Goal: Check status: Check status

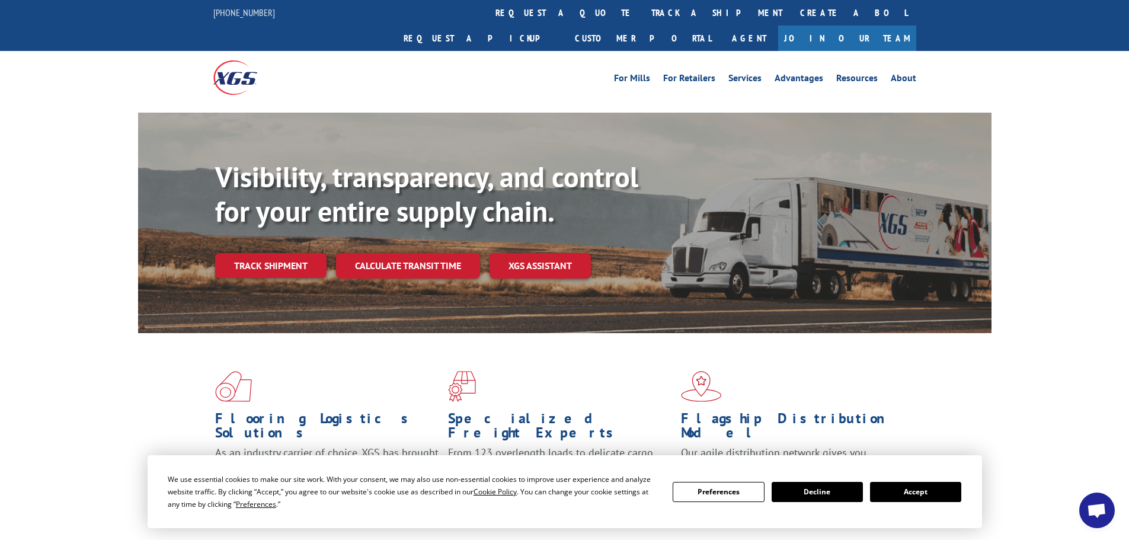
click at [930, 483] on button "Accept" at bounding box center [915, 492] width 91 height 20
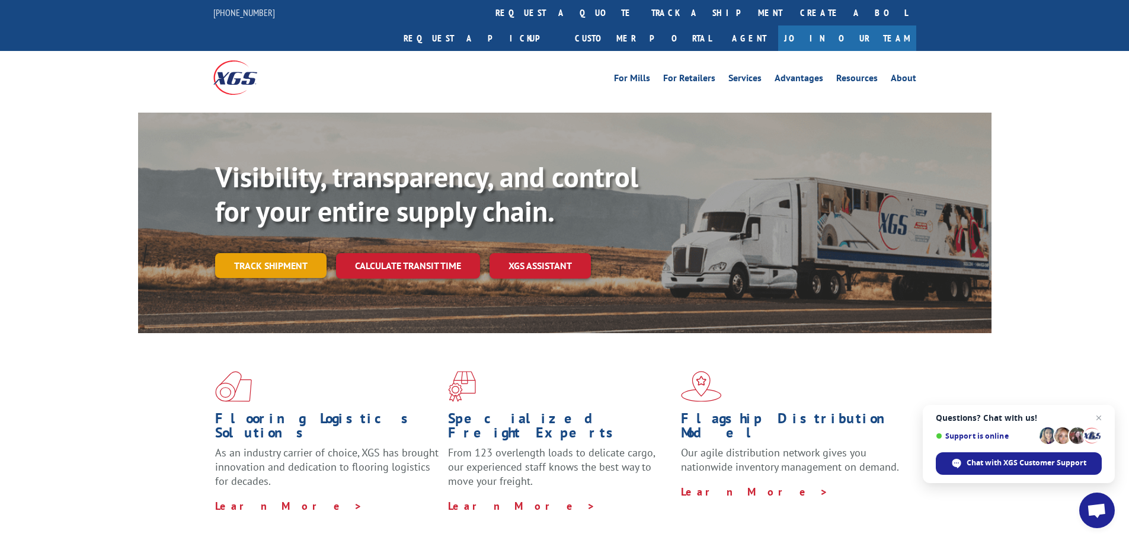
click at [295, 253] on link "Track shipment" at bounding box center [270, 265] width 111 height 25
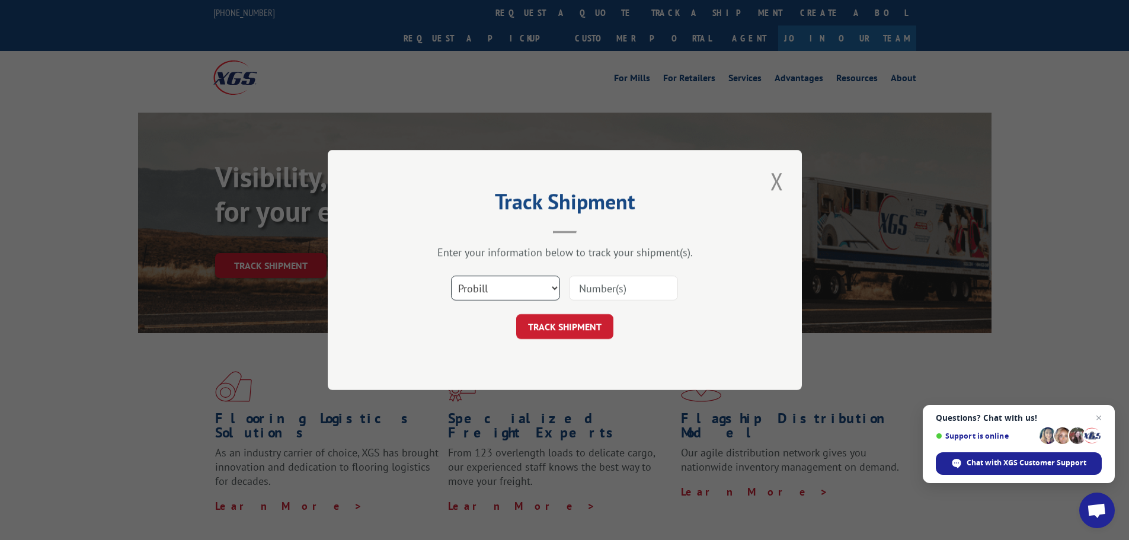
click at [546, 285] on select "Select category... Probill BOL PO" at bounding box center [505, 287] width 109 height 25
select select "po"
click at [451, 275] on select "Select category... Probill BOL PO" at bounding box center [505, 287] width 109 height 25
click at [485, 372] on div "Track Shipment Enter your information below to track your shipment(s). Select c…" at bounding box center [565, 270] width 474 height 240
paste input "13537098"
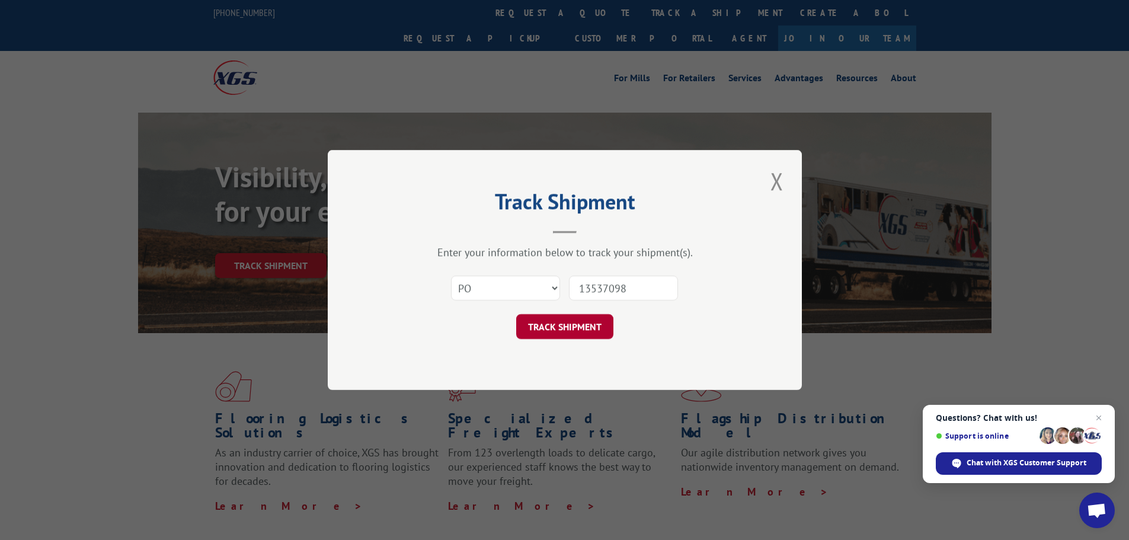
type input "13537098"
click at [598, 322] on button "TRACK SHIPMENT" at bounding box center [564, 326] width 97 height 25
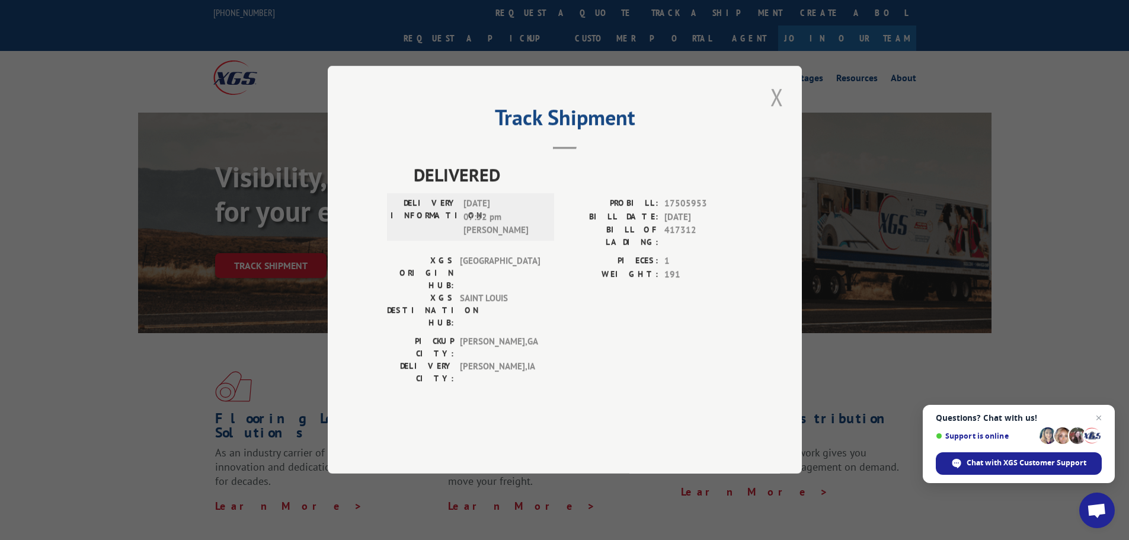
click at [785, 113] on button "Close modal" at bounding box center [777, 97] width 20 height 33
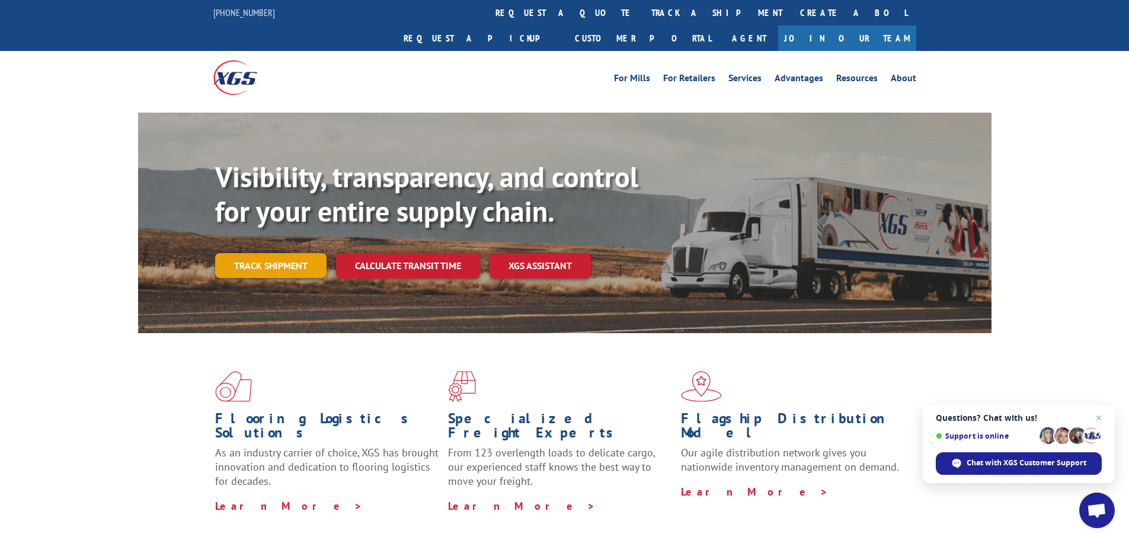
click at [264, 253] on link "Track shipment" at bounding box center [270, 265] width 111 height 25
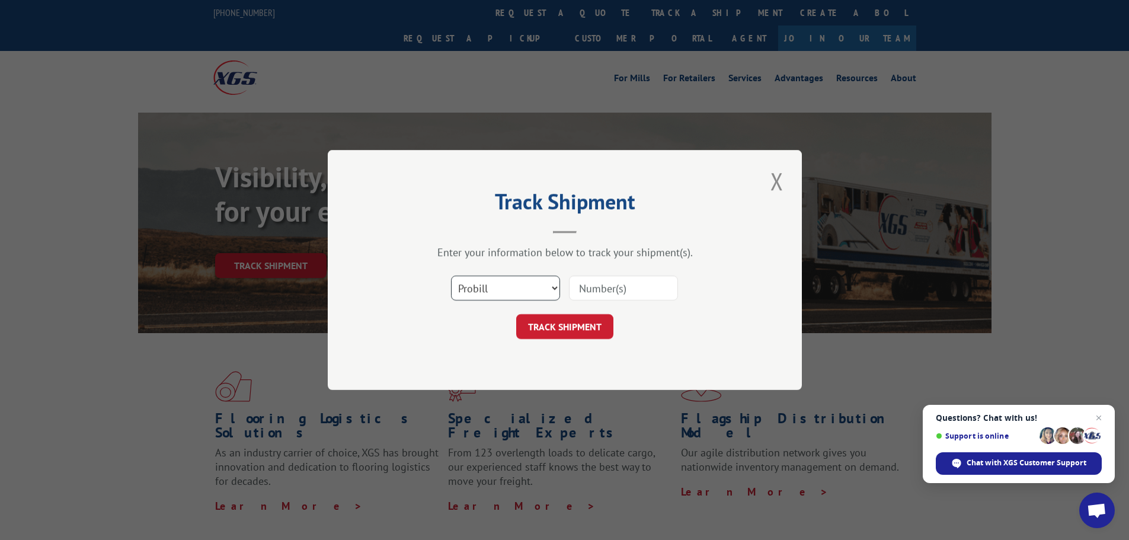
click at [546, 289] on select "Select category... Probill BOL PO" at bounding box center [505, 287] width 109 height 25
select select "po"
click at [451, 275] on select "Select category... Probill BOL PO" at bounding box center [505, 287] width 109 height 25
paste input "13537100"
type input "13537100"
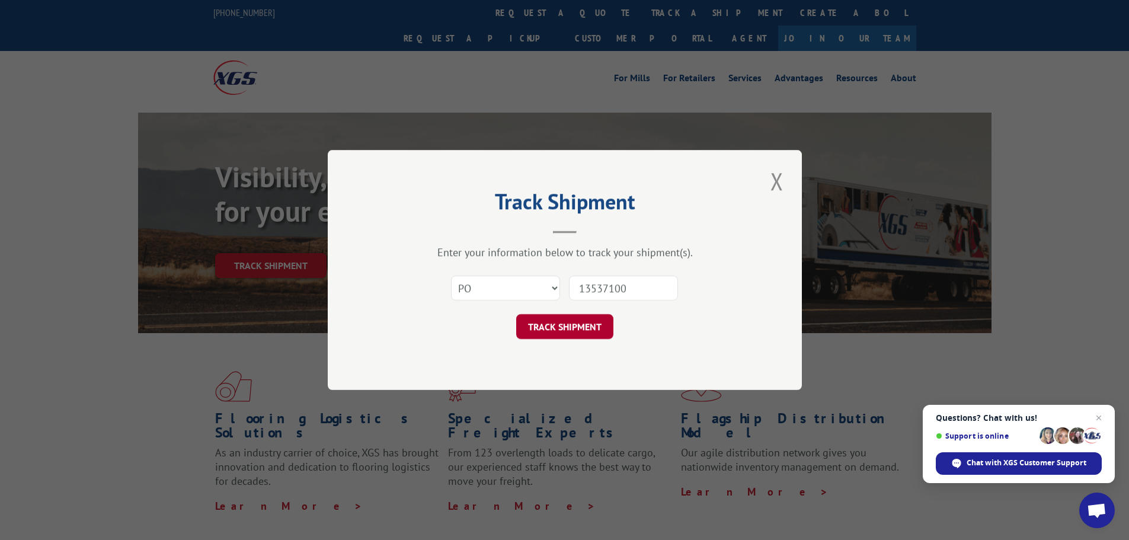
click at [600, 333] on button "TRACK SHIPMENT" at bounding box center [564, 326] width 97 height 25
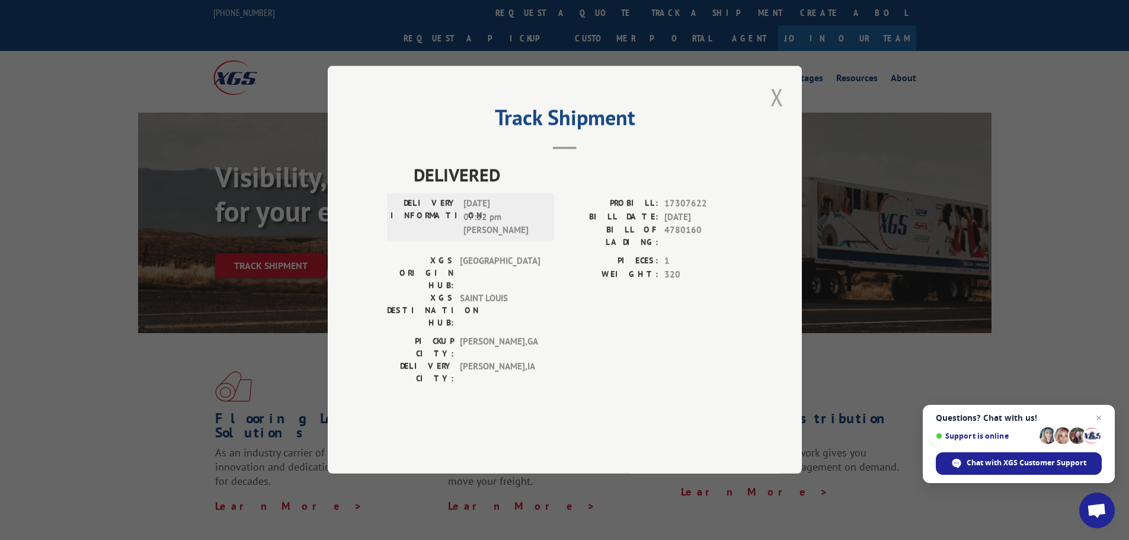
click at [775, 113] on button "Close modal" at bounding box center [777, 97] width 20 height 33
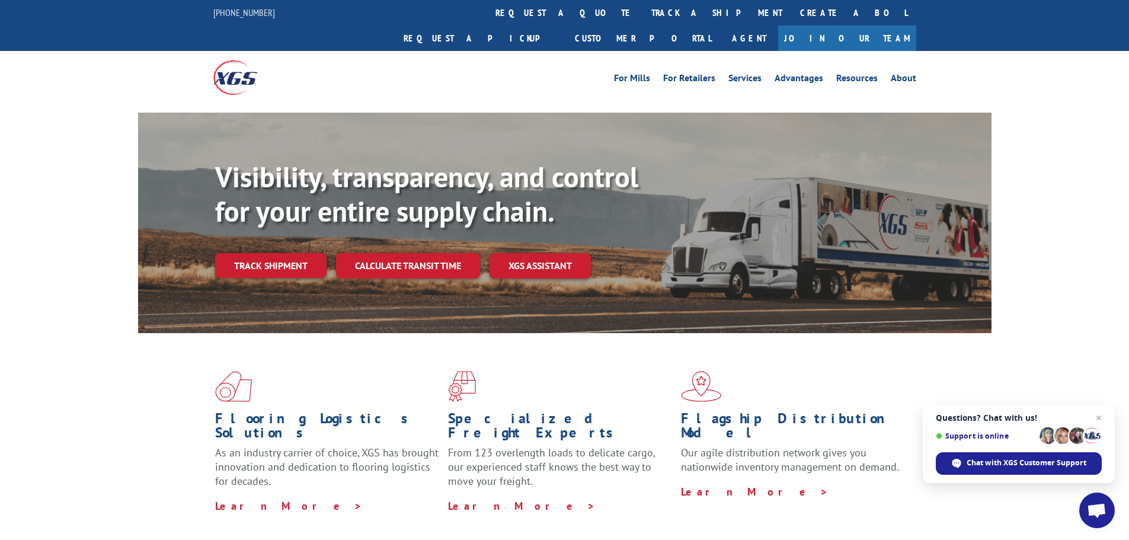
drag, startPoint x: 695, startPoint y: 1, endPoint x: 783, endPoint y: 104, distance: 135.3
click at [783, 113] on div "Visibility, transparency, and control for your entire supply chain. Track shipm…" at bounding box center [564, 234] width 853 height 243
click at [289, 253] on link "Track shipment" at bounding box center [270, 265] width 111 height 25
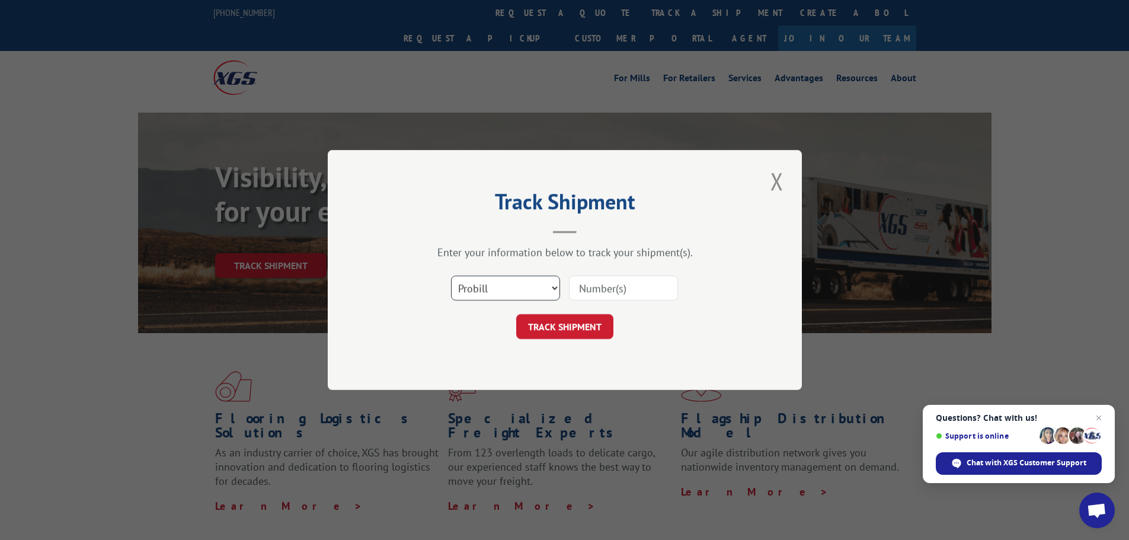
click at [512, 291] on select "Select category... Probill BOL PO" at bounding box center [505, 287] width 109 height 25
select select "po"
click at [451, 275] on select "Select category... Probill BOL PO" at bounding box center [505, 287] width 109 height 25
paste input "13537116"
type input "13537116"
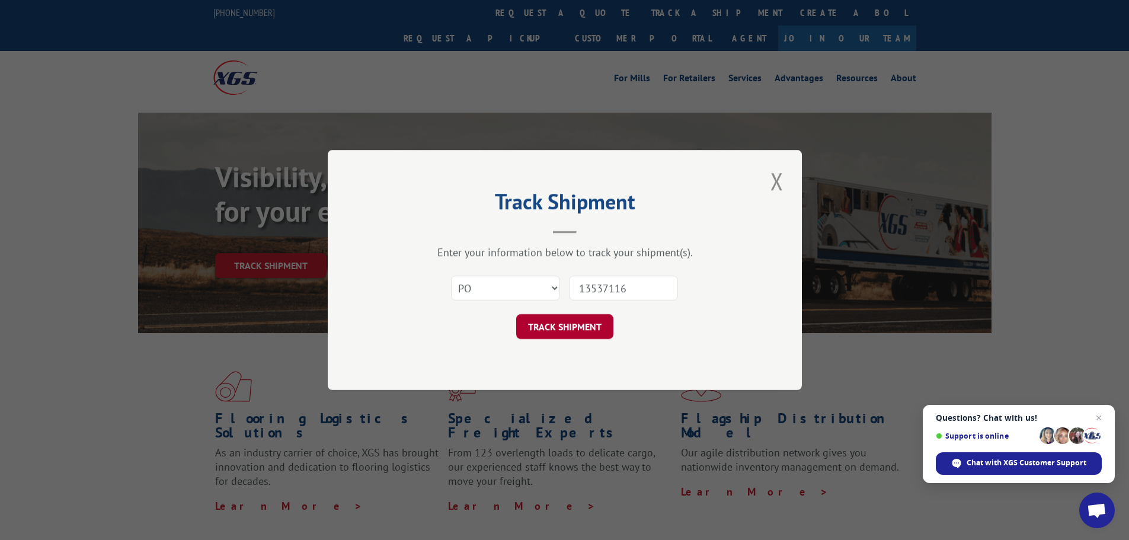
click at [597, 328] on button "TRACK SHIPMENT" at bounding box center [564, 326] width 97 height 25
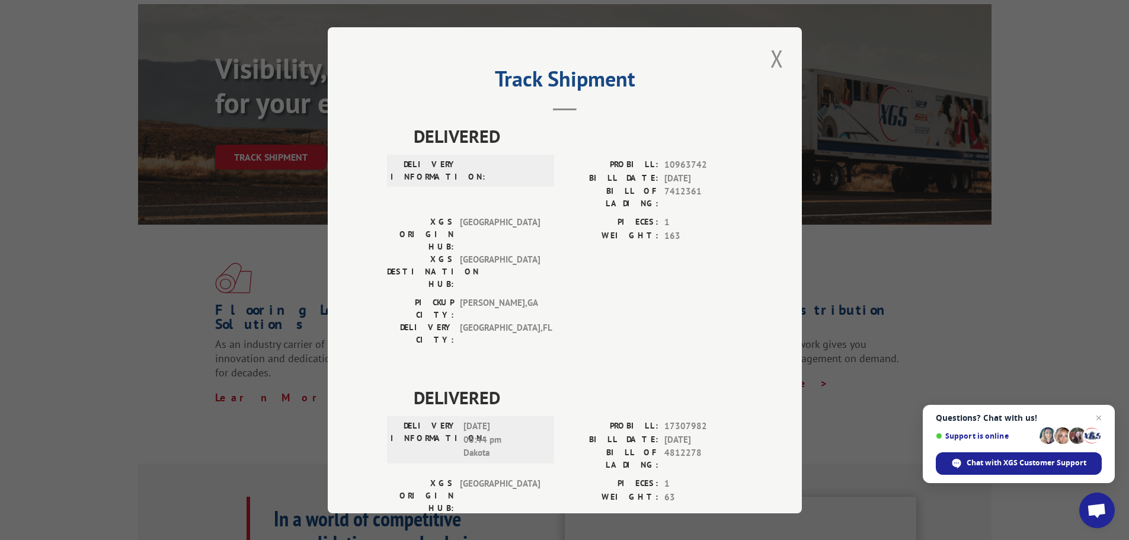
scroll to position [118, 0]
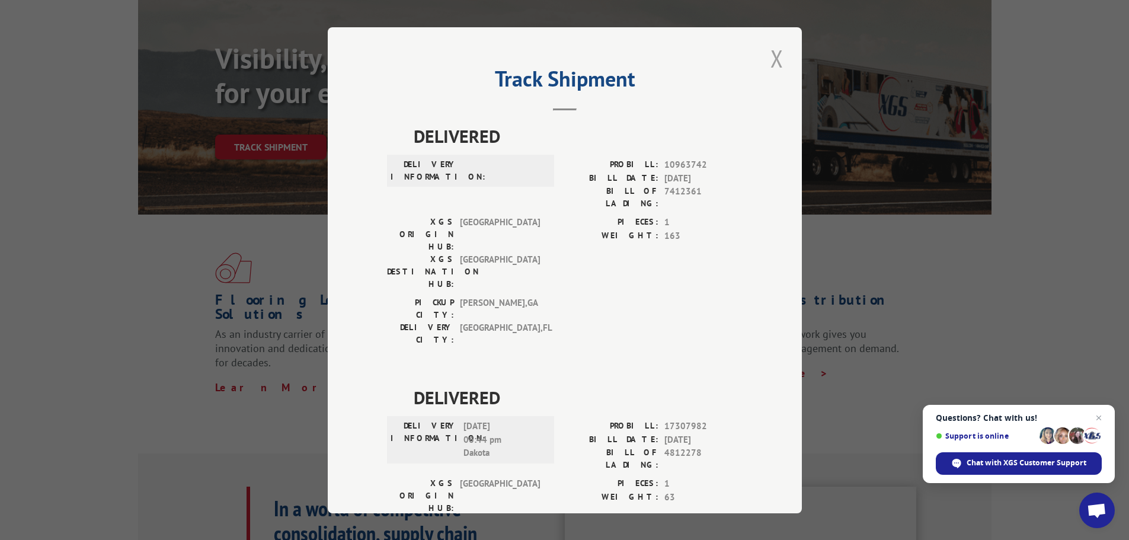
click at [769, 59] on button "Close modal" at bounding box center [777, 58] width 20 height 33
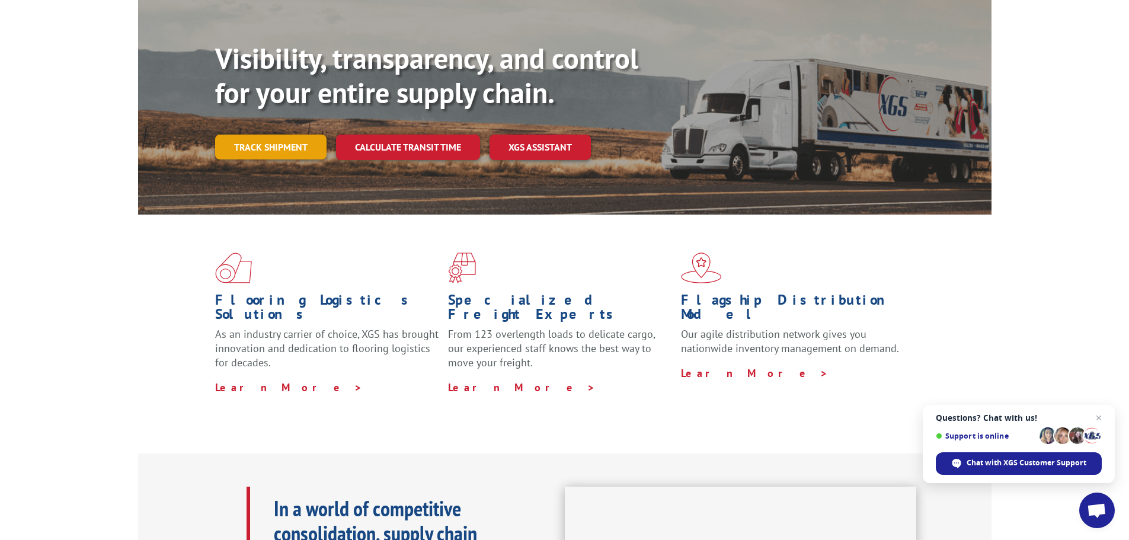
click at [257, 134] on link "Track shipment" at bounding box center [270, 146] width 111 height 25
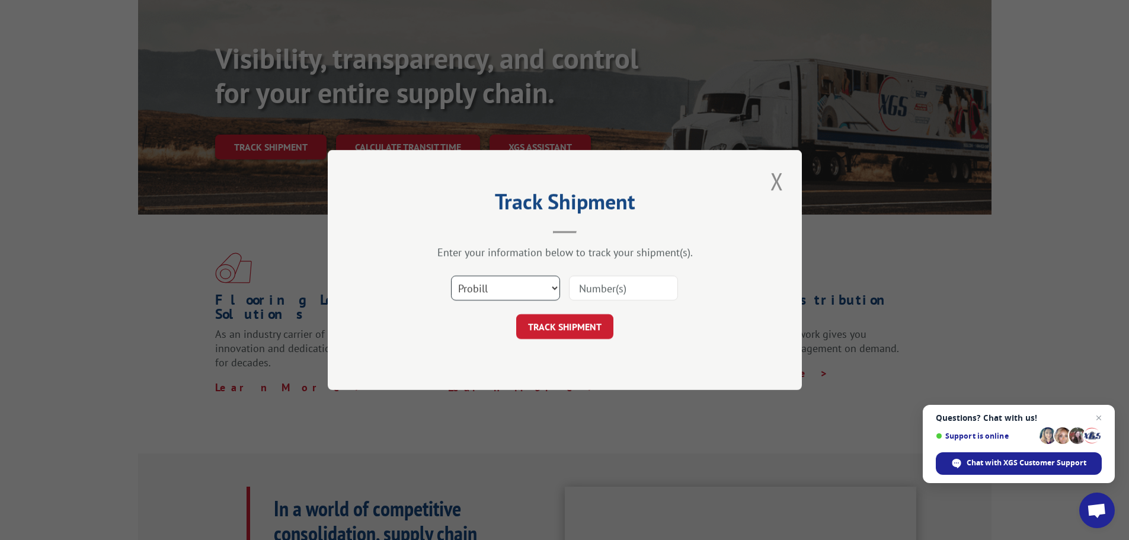
drag, startPoint x: 508, startPoint y: 289, endPoint x: 499, endPoint y: 293, distance: 10.1
click at [508, 289] on select "Select category... Probill BOL PO" at bounding box center [505, 287] width 109 height 25
select select "po"
click at [451, 275] on select "Select category... Probill BOL PO" at bounding box center [505, 287] width 109 height 25
paste input "13537175"
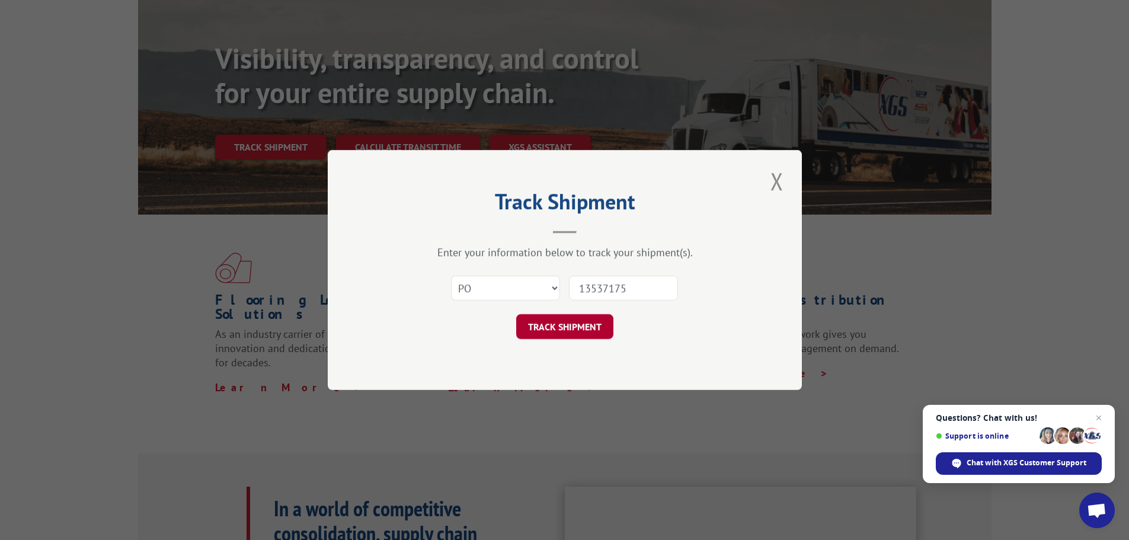
type input "13537175"
click at [603, 321] on button "TRACK SHIPMENT" at bounding box center [564, 326] width 97 height 25
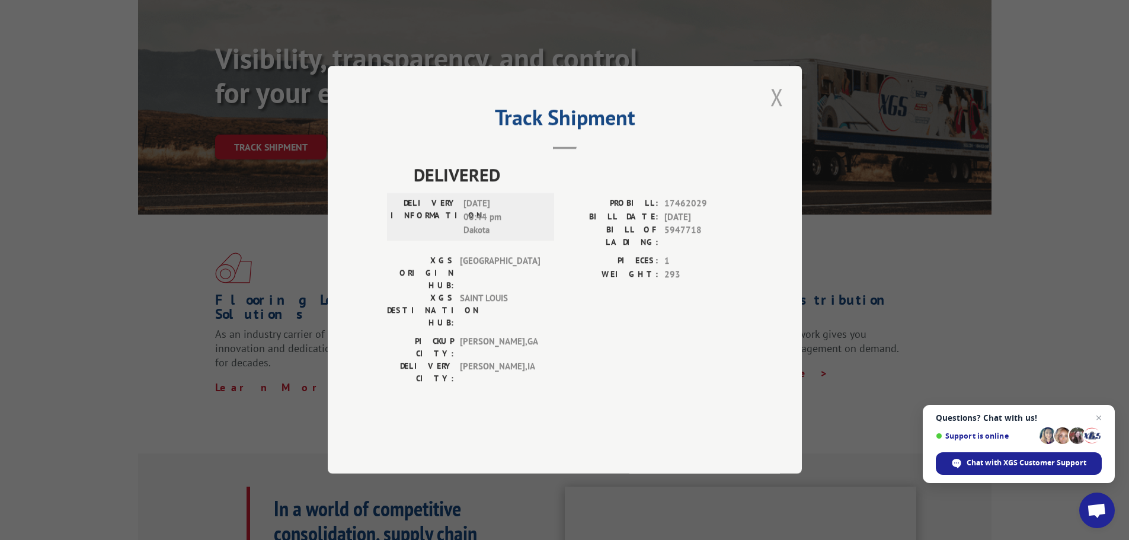
click at [776, 113] on button "Close modal" at bounding box center [777, 97] width 20 height 33
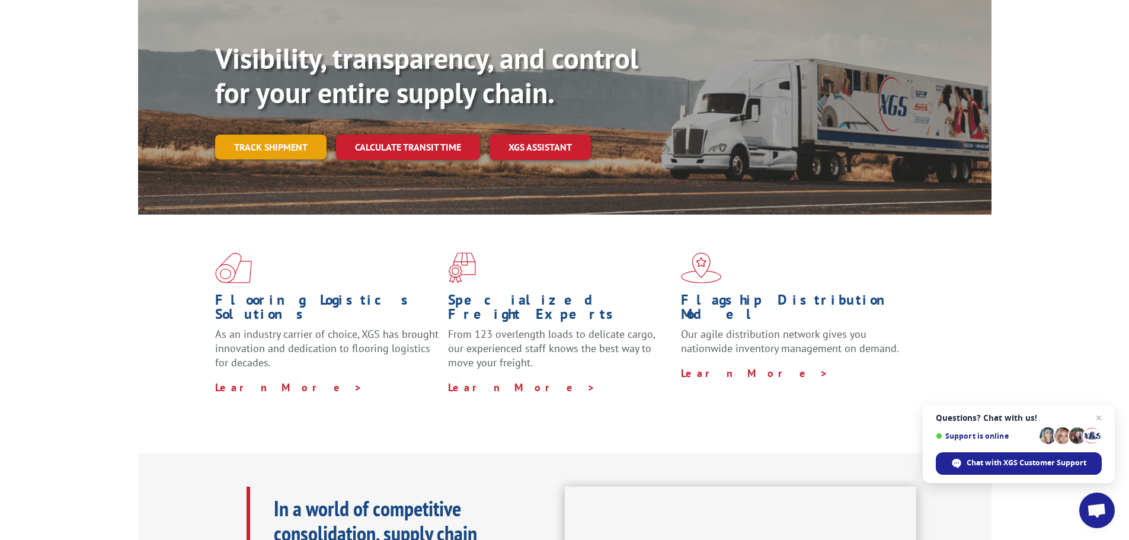
click at [286, 134] on link "Track shipment" at bounding box center [270, 146] width 111 height 25
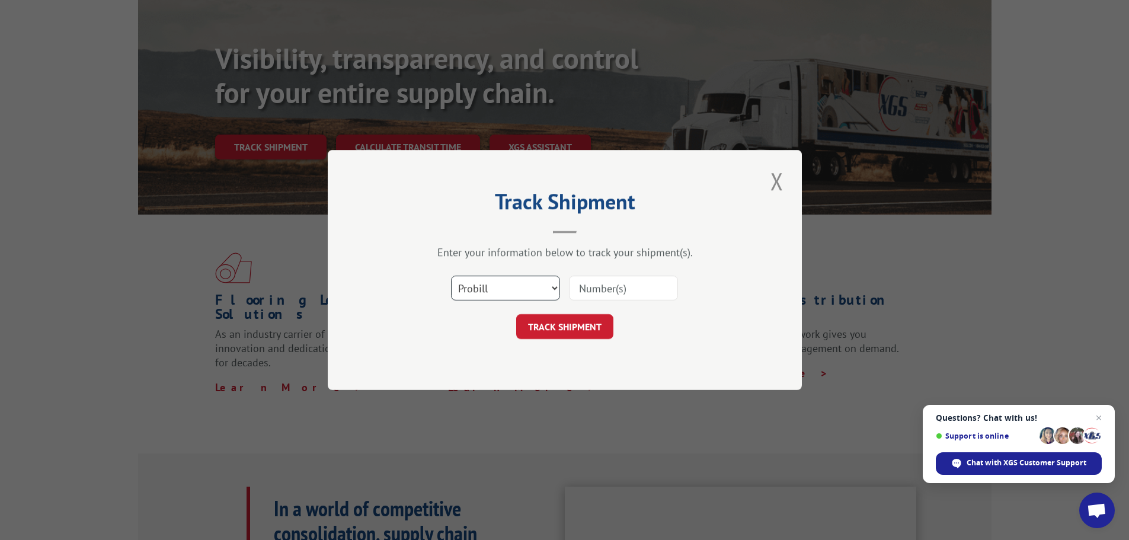
click at [481, 291] on select "Select category... Probill BOL PO" at bounding box center [505, 287] width 109 height 25
select select "po"
click at [451, 275] on select "Select category... Probill BOL PO" at bounding box center [505, 287] width 109 height 25
paste input "13537175"
type input "13537175"
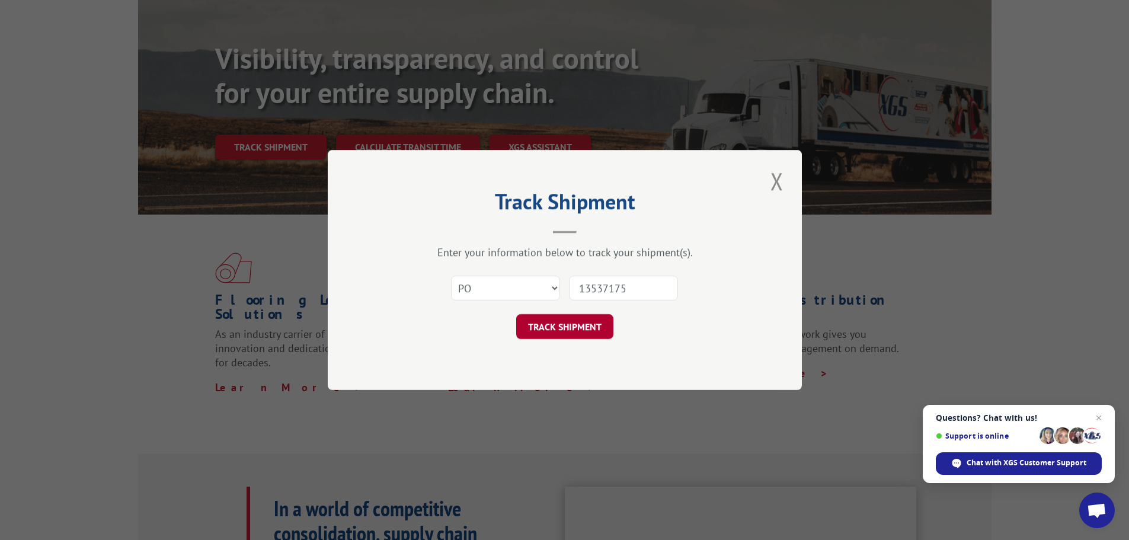
click at [594, 325] on button "TRACK SHIPMENT" at bounding box center [564, 326] width 97 height 25
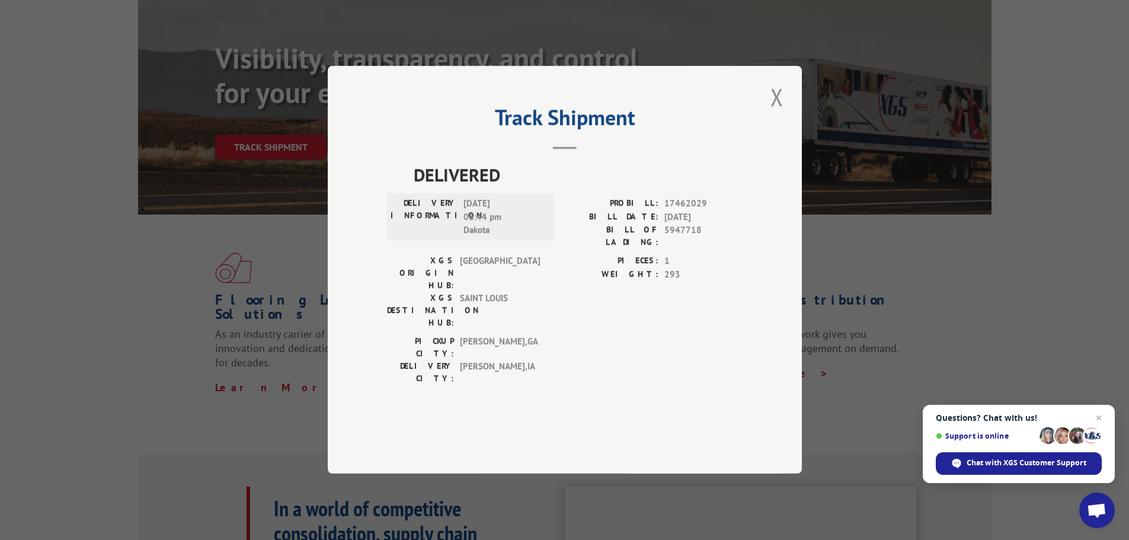
click at [765, 136] on div "Track Shipment DELIVERED DELIVERY INFORMATION: [DATE] 06:44 pm Dakota PROBILL: …" at bounding box center [565, 270] width 474 height 408
click at [779, 113] on button "Close modal" at bounding box center [777, 97] width 20 height 33
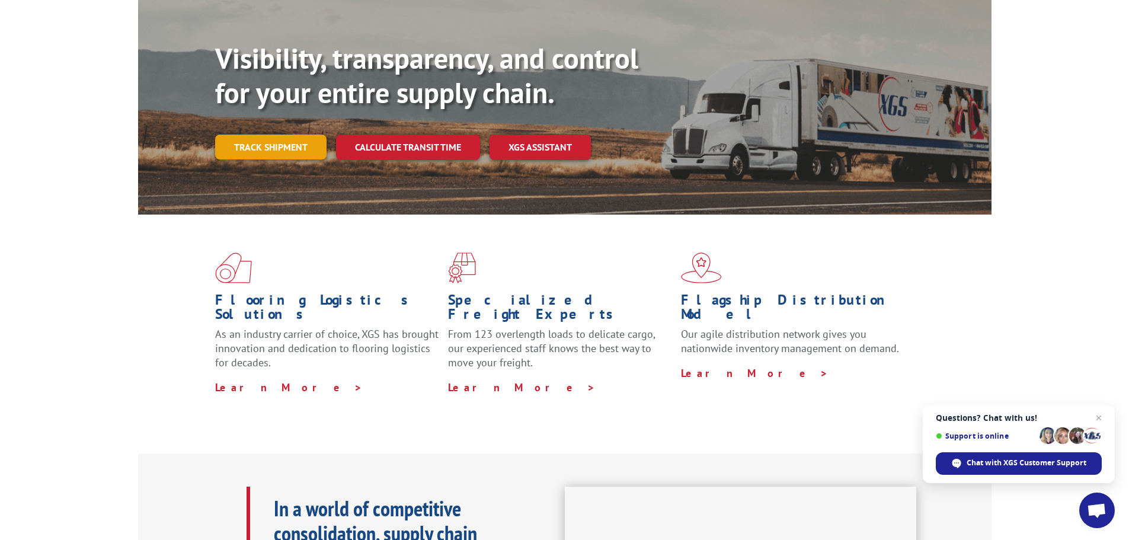
click at [265, 134] on link "Track shipment" at bounding box center [270, 146] width 111 height 25
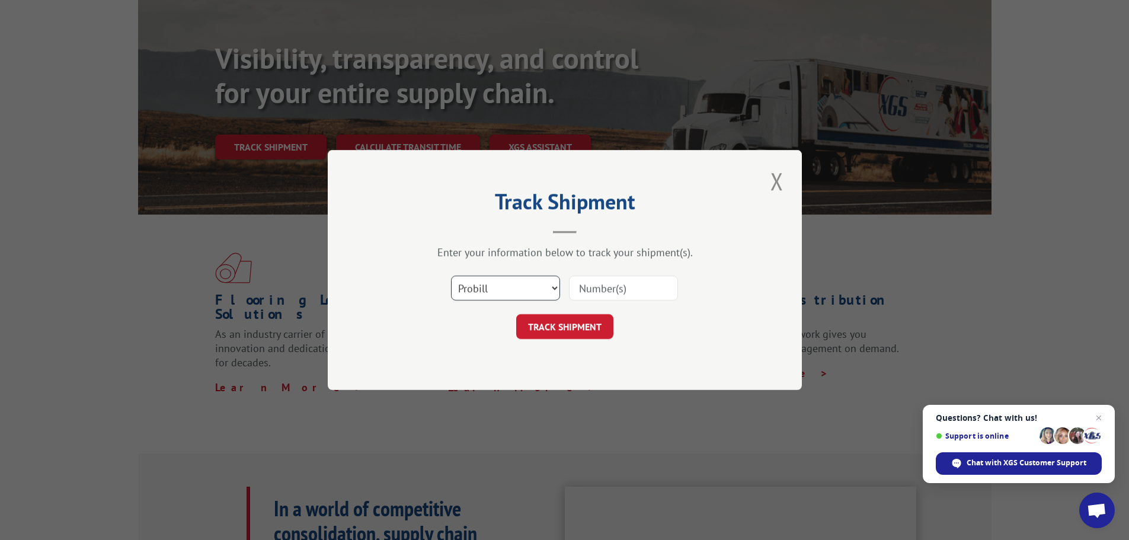
click at [464, 292] on select "Select category... Probill BOL PO" at bounding box center [505, 287] width 109 height 25
select select "po"
click at [451, 275] on select "Select category... Probill BOL PO" at bounding box center [505, 287] width 109 height 25
paste input "13537174"
type input "13537174"
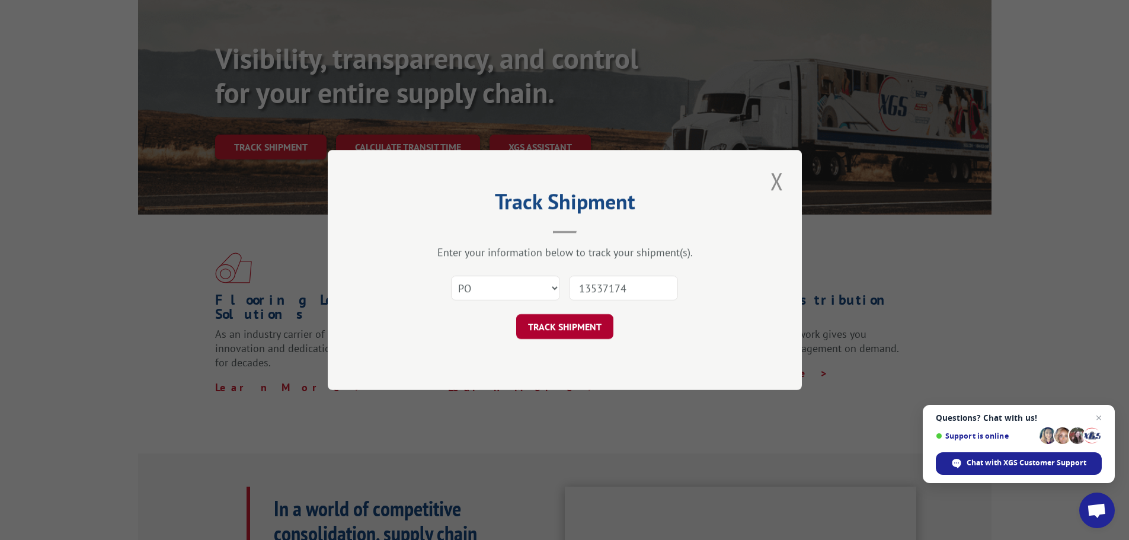
click at [597, 324] on button "TRACK SHIPMENT" at bounding box center [564, 326] width 97 height 25
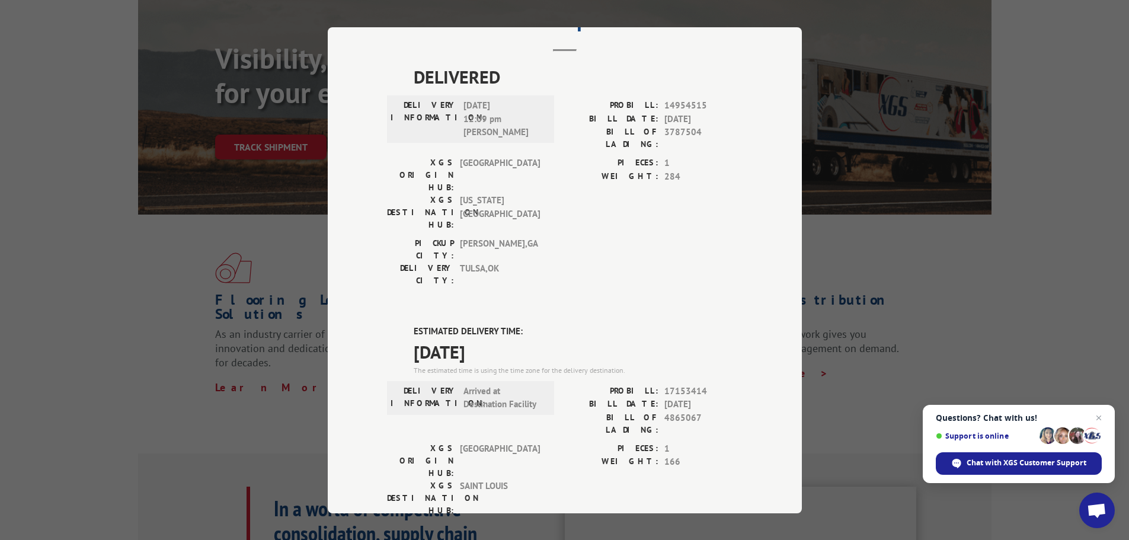
scroll to position [0, 0]
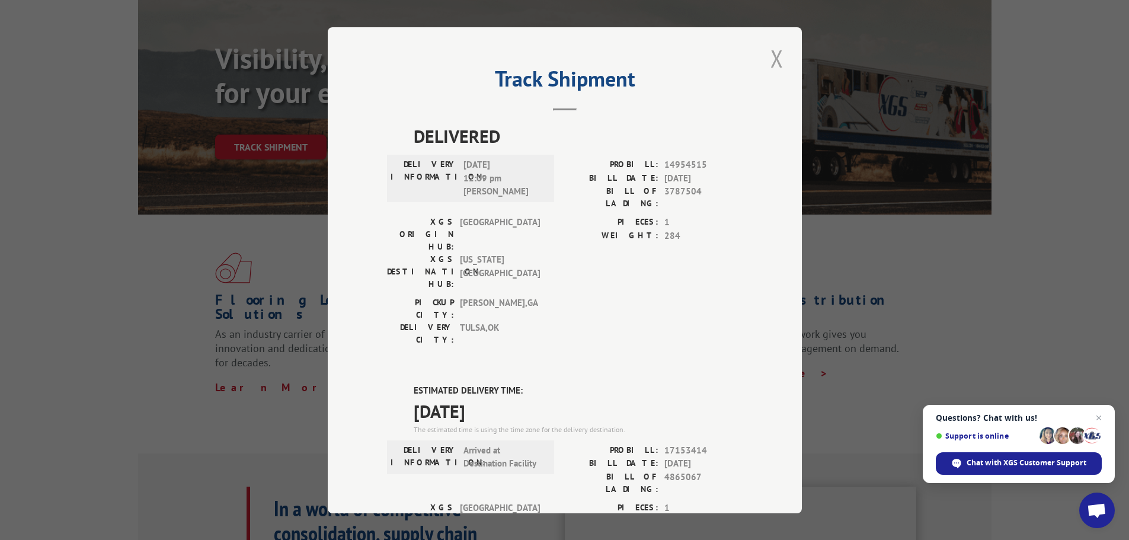
click at [775, 63] on button "Close modal" at bounding box center [777, 58] width 20 height 33
